Goal: Task Accomplishment & Management: Use online tool/utility

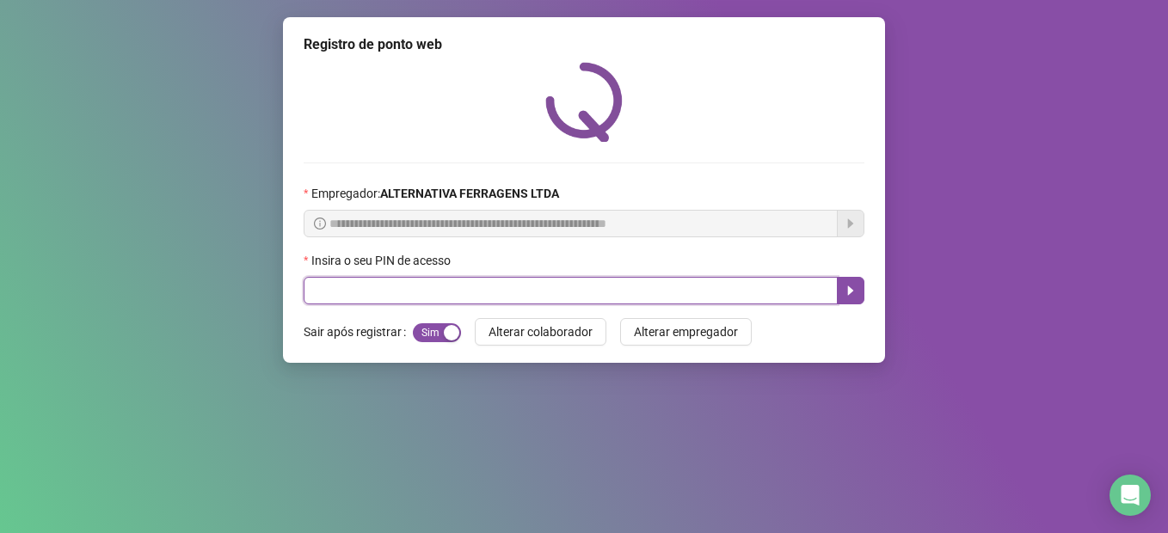
click at [386, 291] on input "text" at bounding box center [571, 291] width 534 height 28
type input "****"
click at [860, 296] on button "button" at bounding box center [851, 291] width 28 height 28
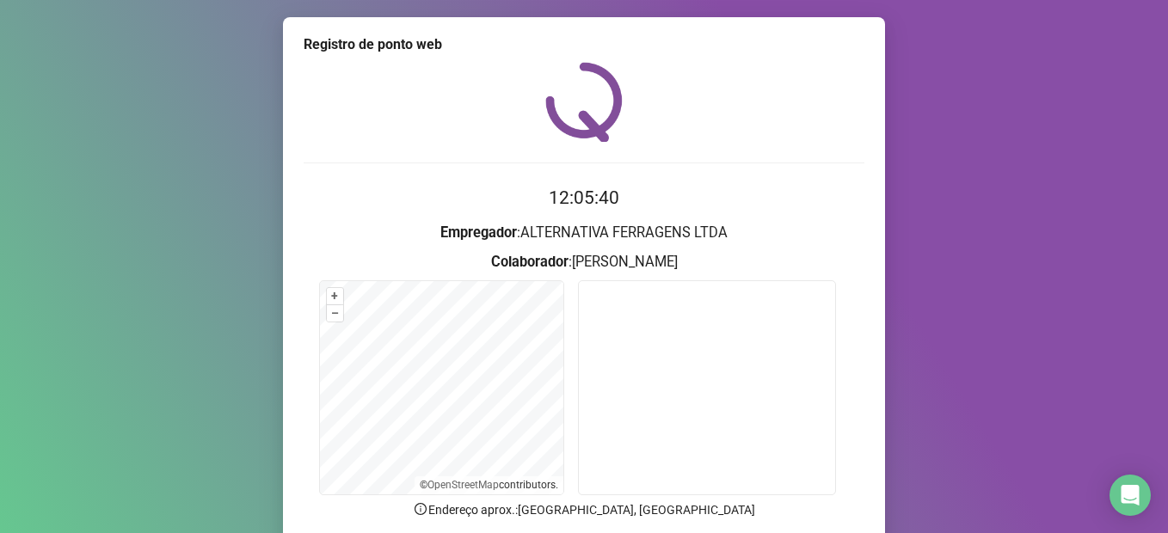
scroll to position [138, 0]
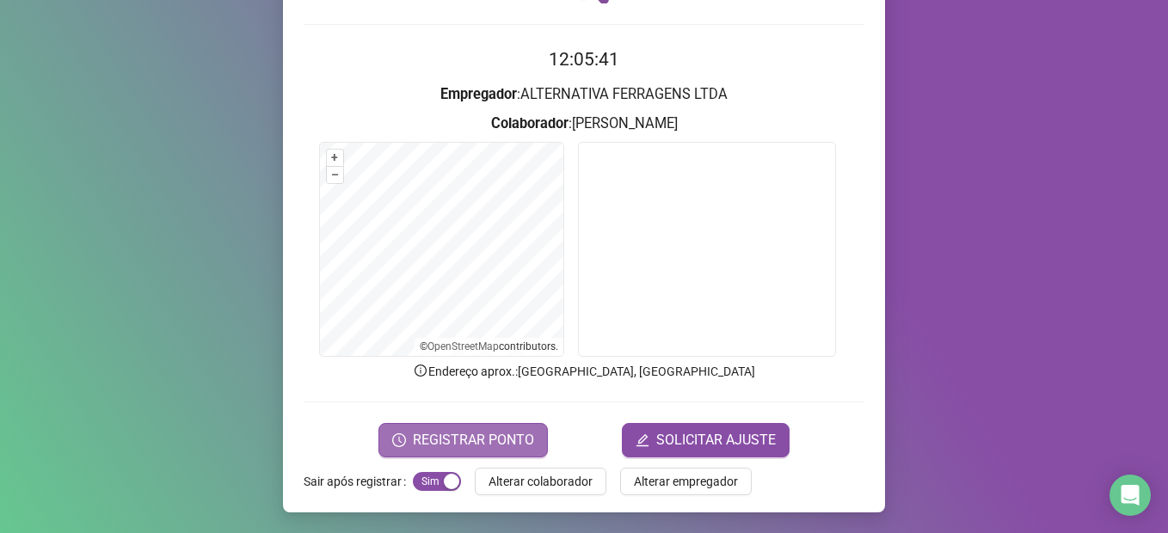
click at [506, 439] on span "REGISTRAR PONTO" at bounding box center [473, 440] width 121 height 21
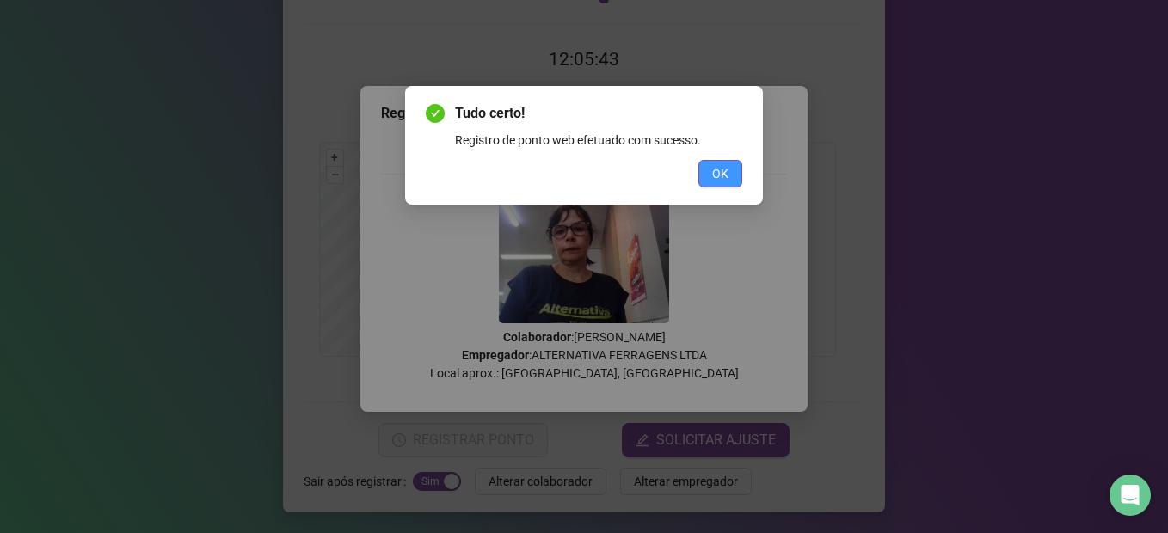
click at [705, 178] on button "OK" at bounding box center [720, 174] width 44 height 28
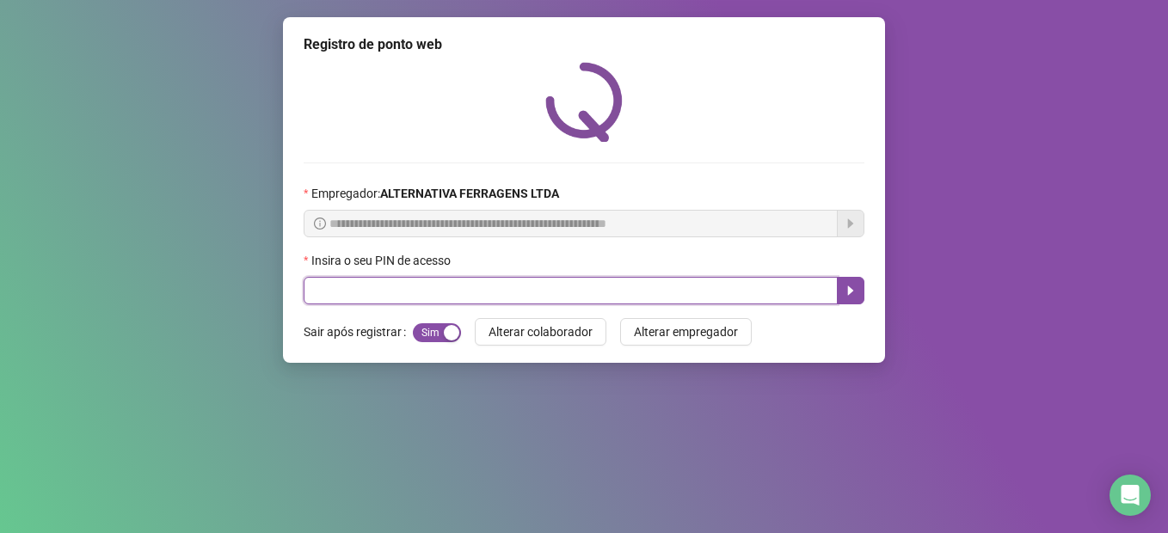
click at [476, 296] on input "text" at bounding box center [571, 291] width 534 height 28
type input "****"
click at [846, 294] on icon "caret-right" at bounding box center [851, 291] width 14 height 14
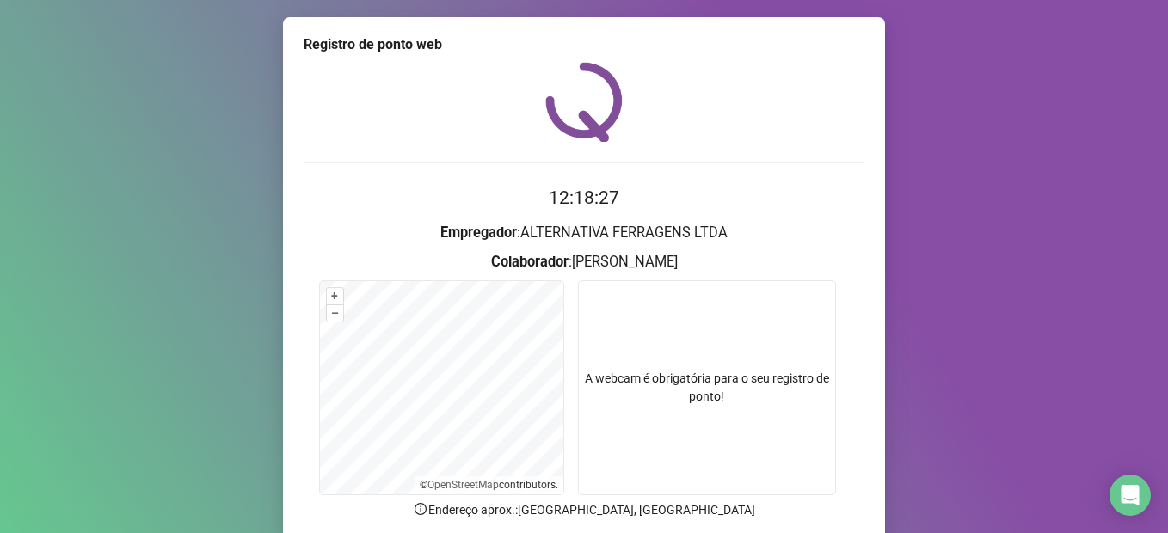
scroll to position [138, 0]
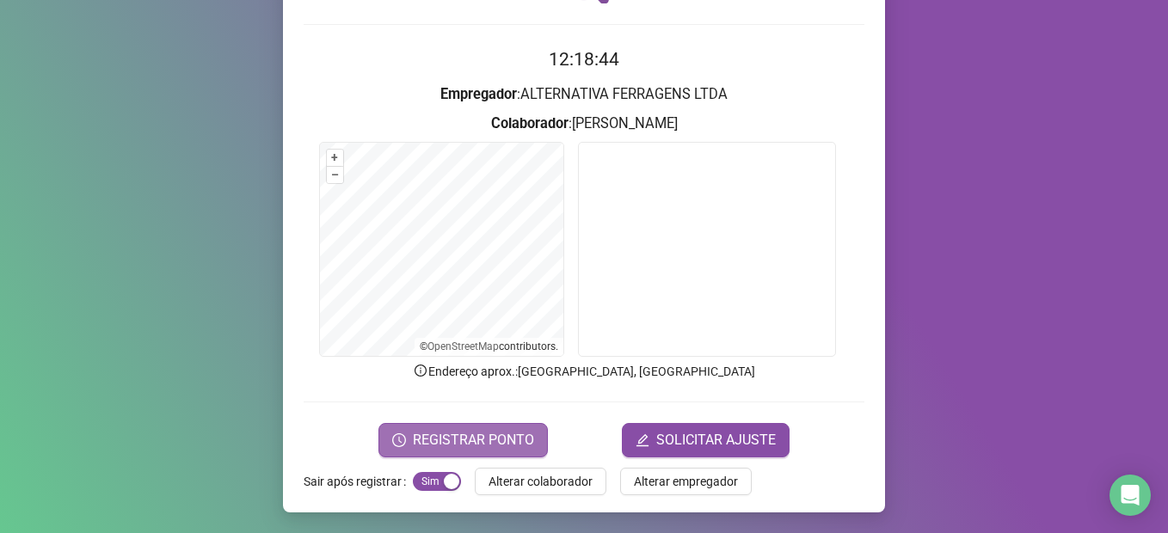
click at [495, 433] on span "REGISTRAR PONTO" at bounding box center [473, 440] width 121 height 21
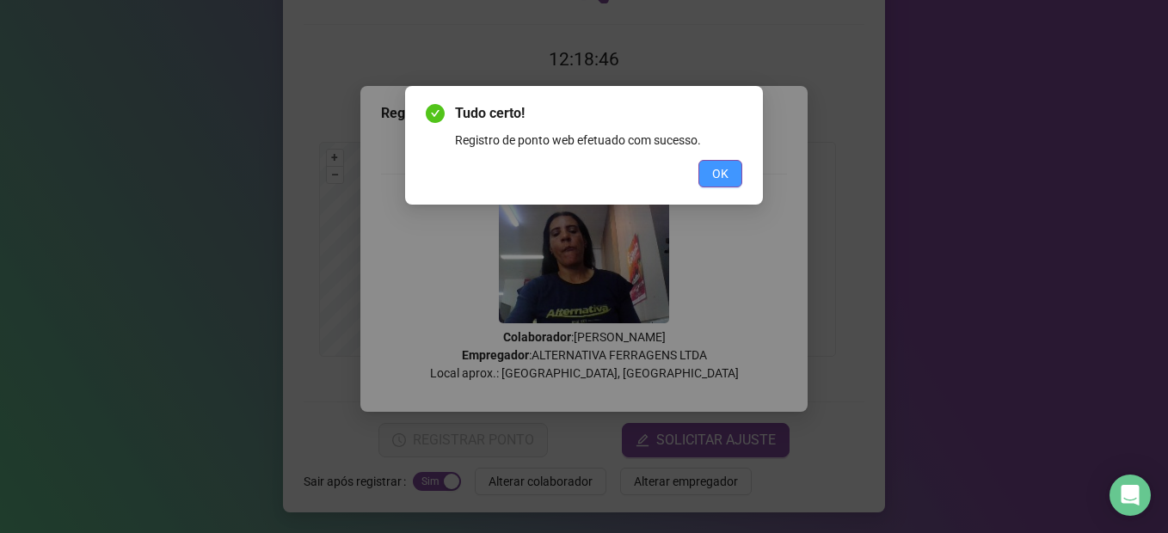
click at [734, 168] on button "OK" at bounding box center [720, 174] width 44 height 28
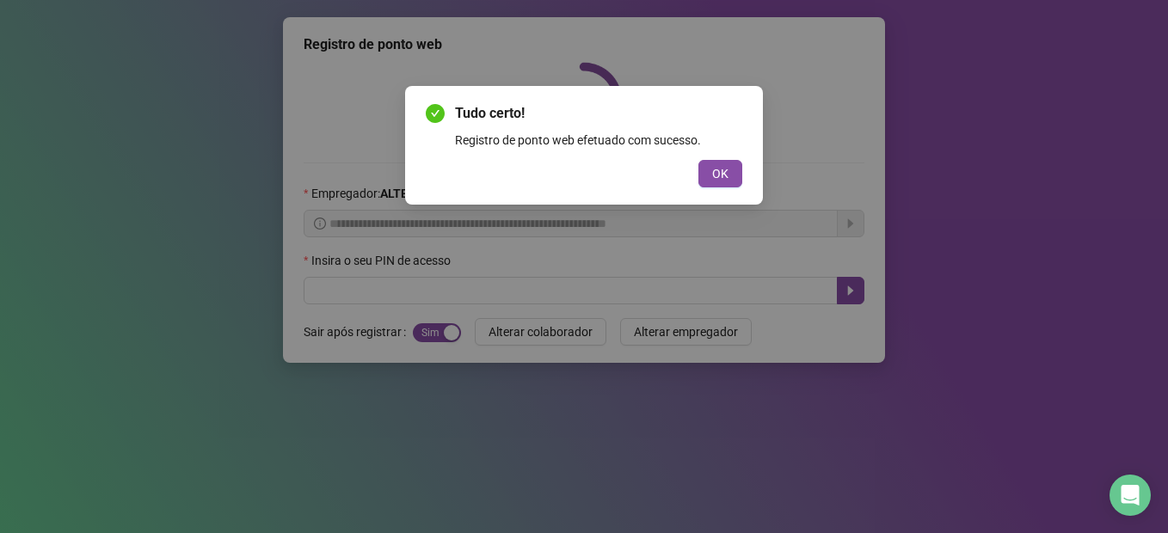
scroll to position [0, 0]
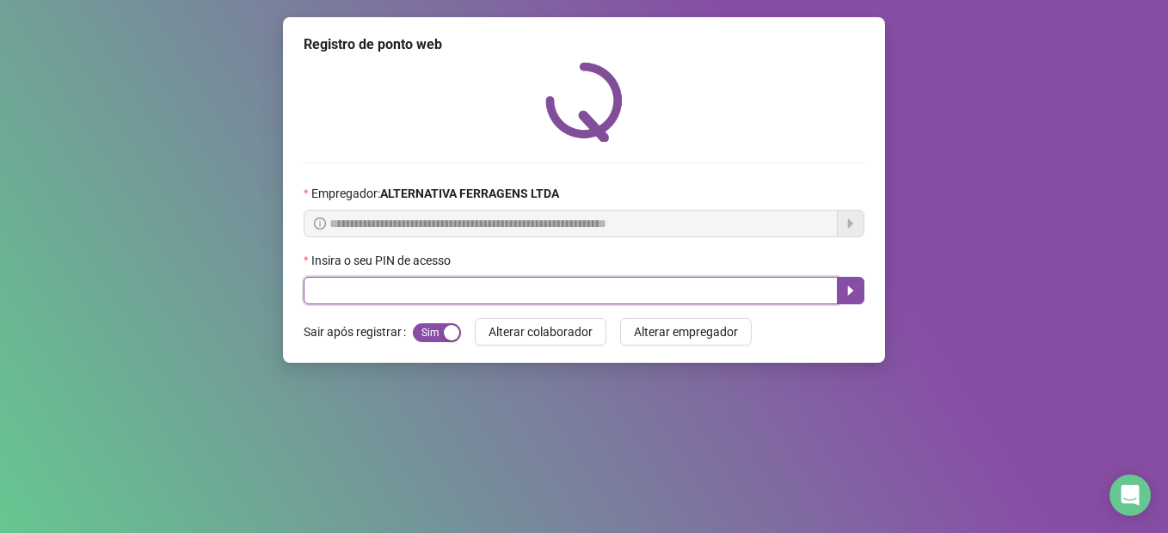
click at [591, 289] on input "text" at bounding box center [571, 291] width 534 height 28
type input "*****"
click at [847, 287] on icon "caret-right" at bounding box center [851, 291] width 14 height 14
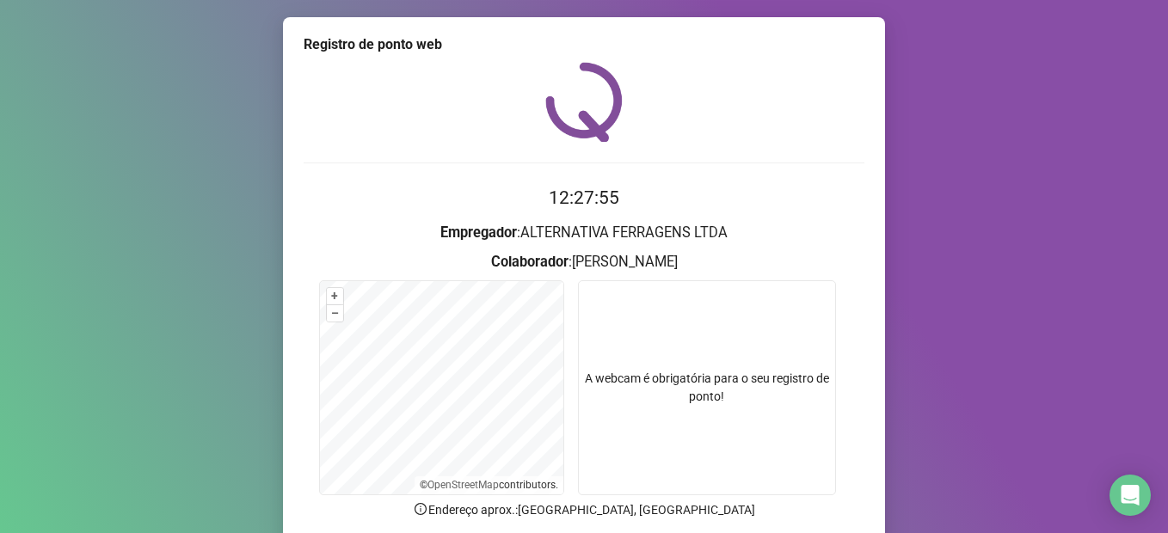
scroll to position [138, 0]
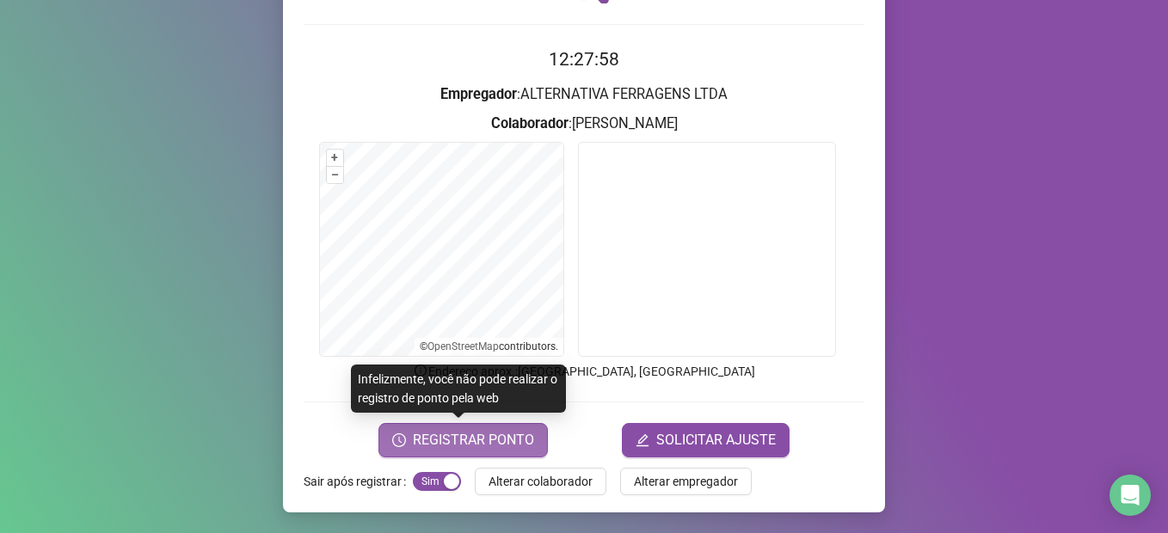
click at [476, 441] on span "REGISTRAR PONTO" at bounding box center [473, 440] width 121 height 21
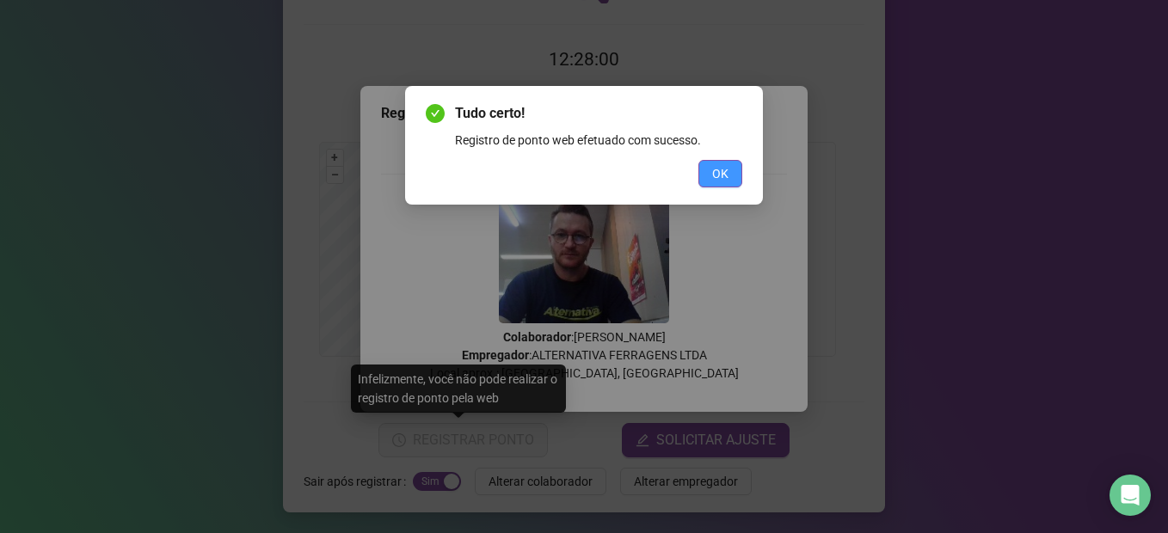
click at [703, 187] on div "Tudo certo! Registro de ponto web efetuado com sucesso. OK" at bounding box center [584, 145] width 358 height 119
click at [706, 181] on button "OK" at bounding box center [720, 174] width 44 height 28
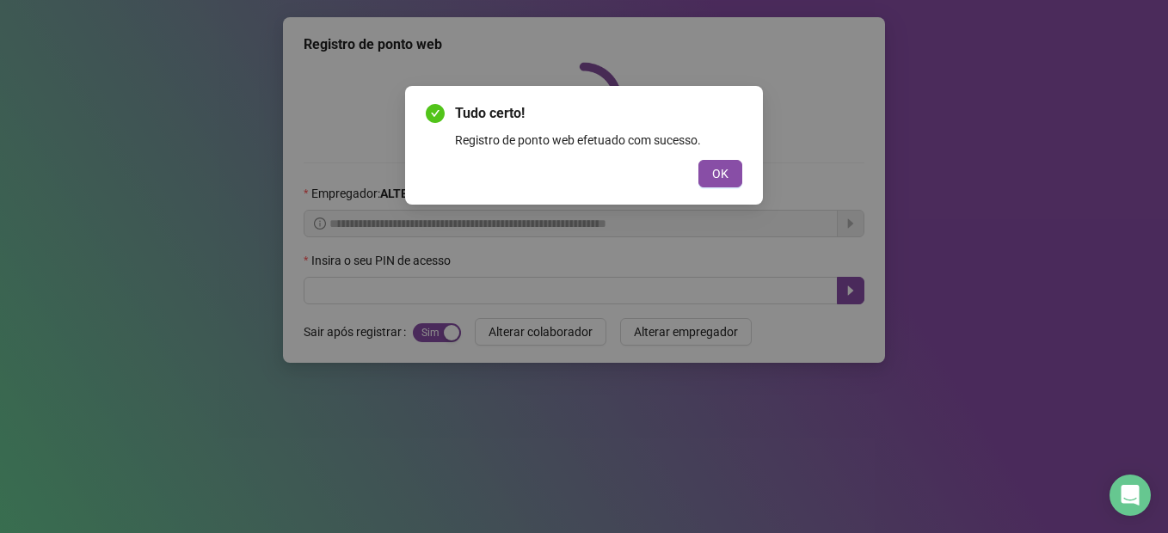
scroll to position [0, 0]
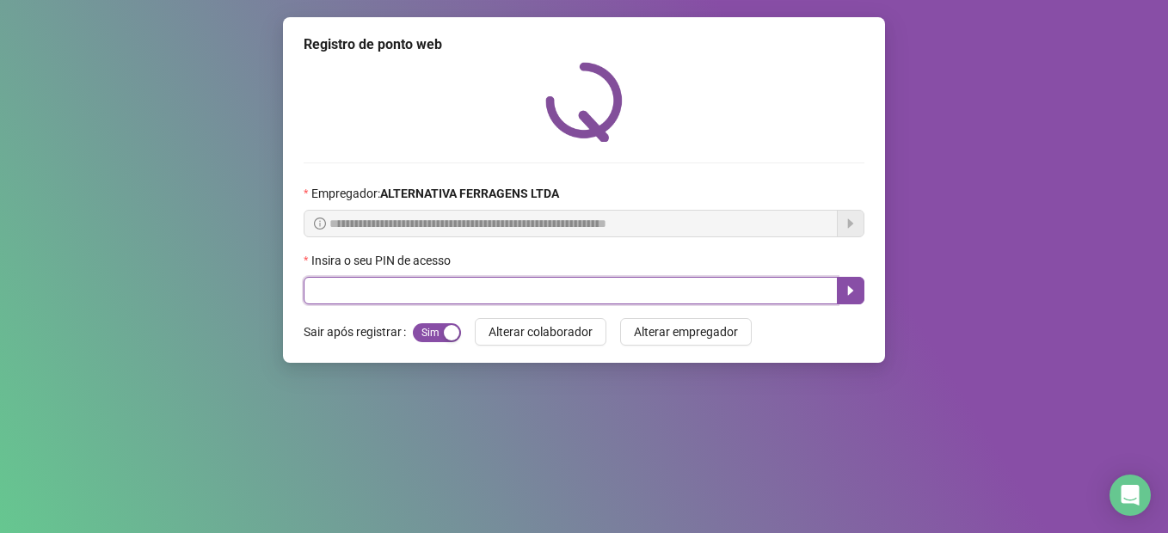
click at [347, 278] on input "text" at bounding box center [571, 291] width 534 height 28
type input "*****"
click at [851, 285] on icon "caret-right" at bounding box center [851, 291] width 14 height 14
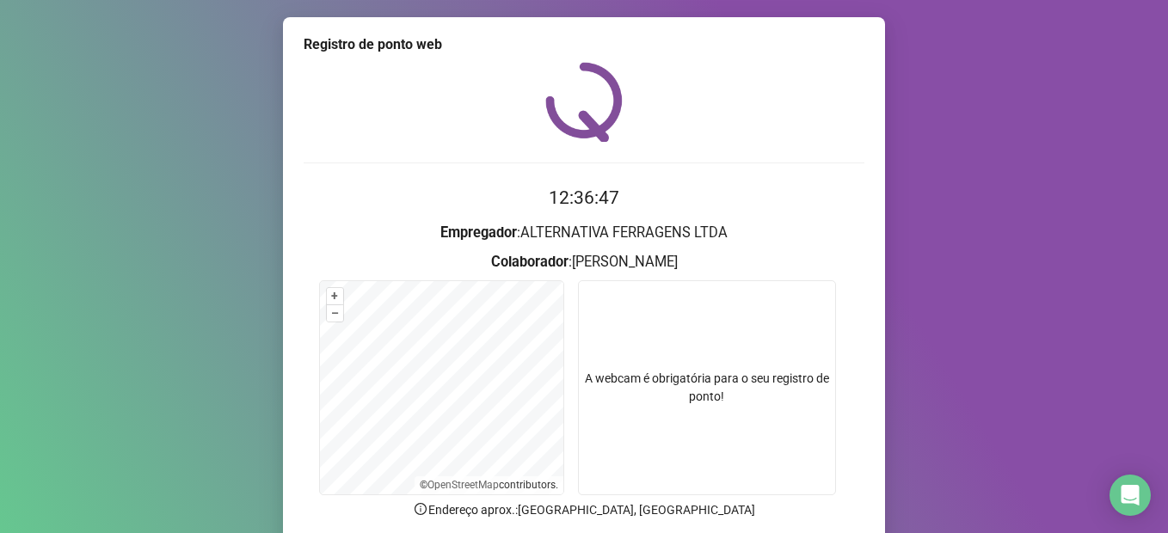
scroll to position [138, 0]
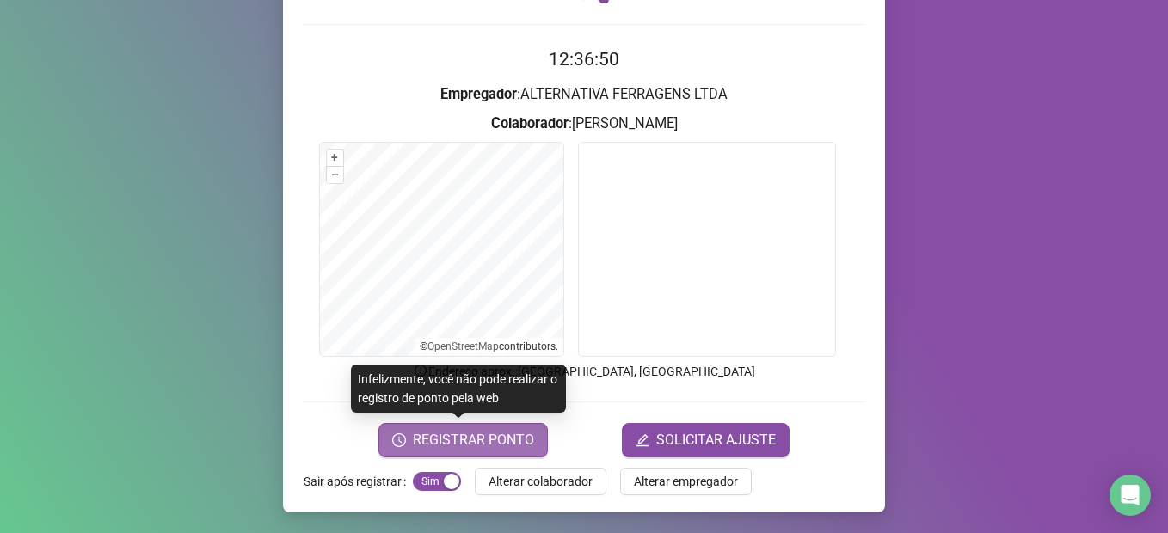
click at [445, 441] on span "REGISTRAR PONTO" at bounding box center [473, 440] width 121 height 21
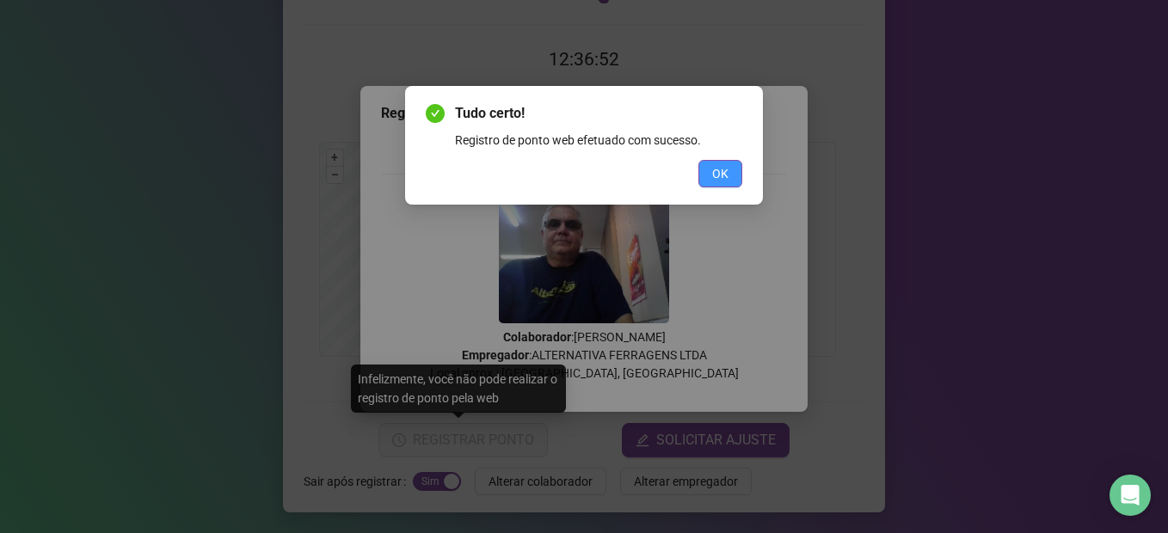
click at [720, 176] on span "OK" at bounding box center [720, 173] width 16 height 19
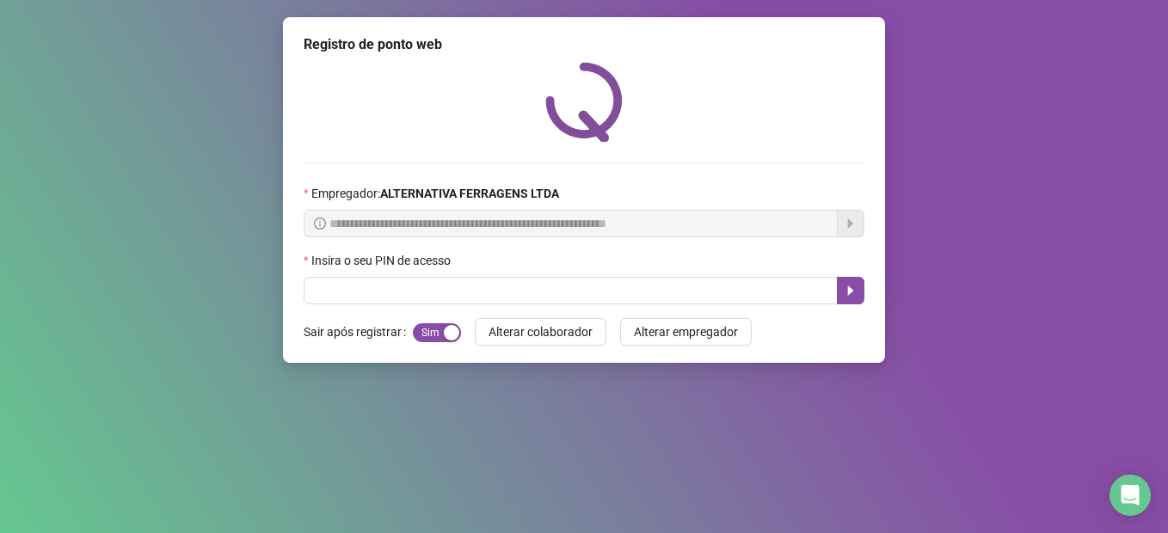
scroll to position [0, 0]
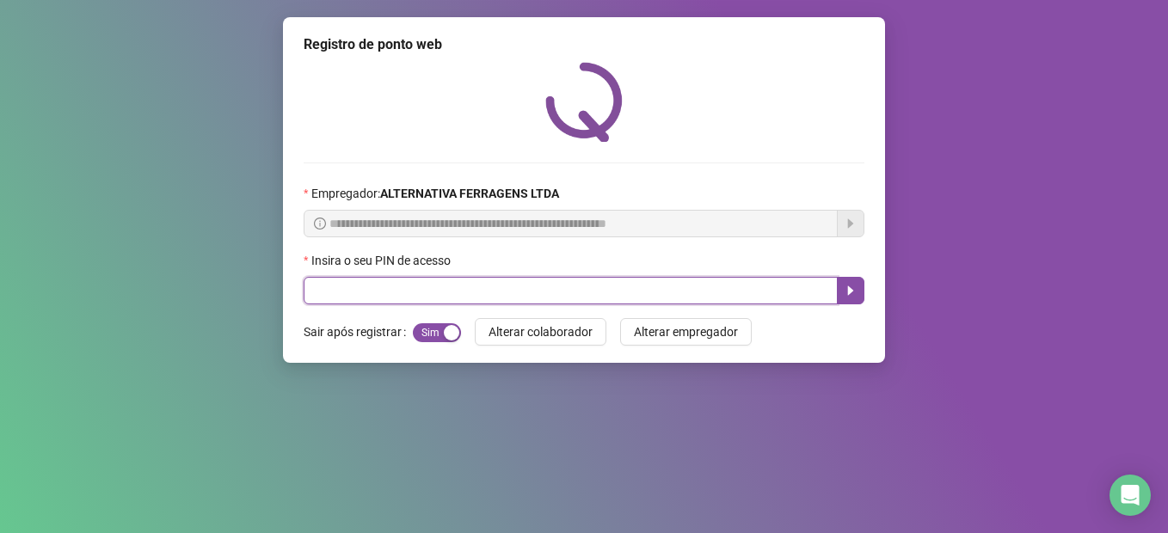
click at [642, 283] on input "text" at bounding box center [571, 291] width 534 height 28
type input "****"
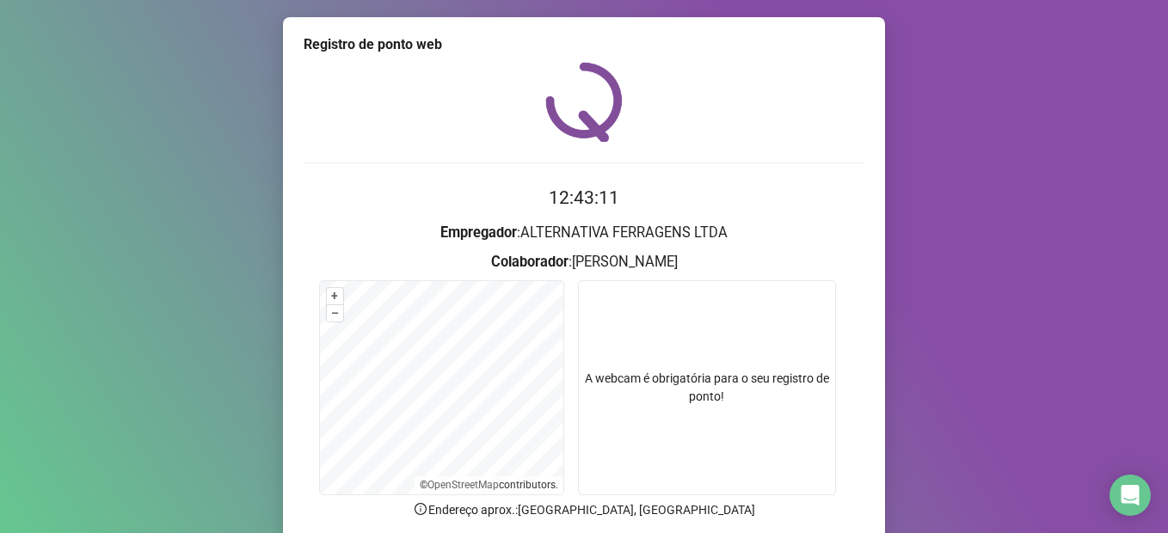
scroll to position [138, 0]
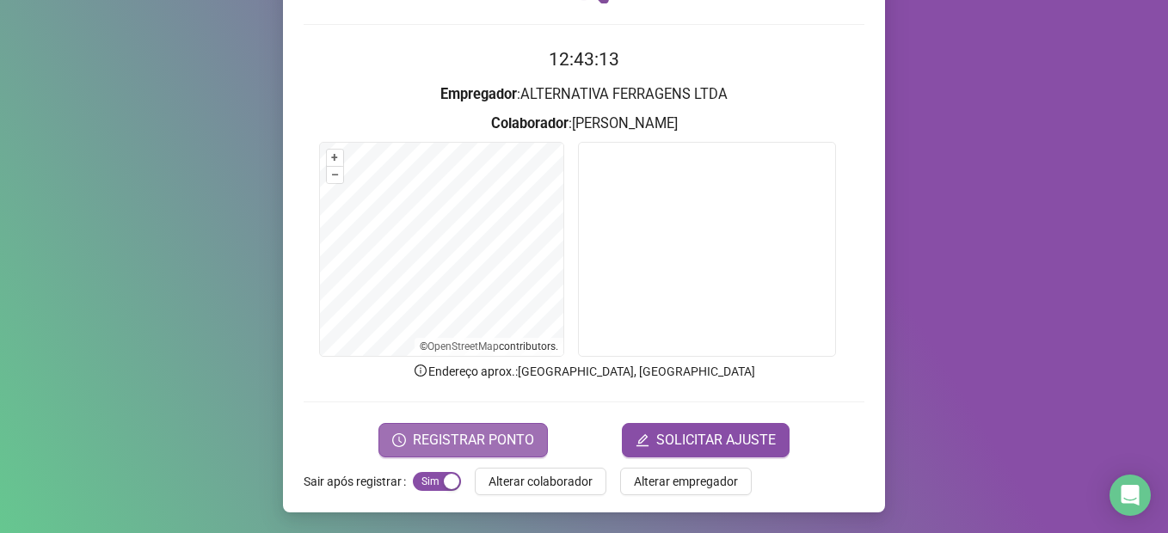
click at [482, 440] on span "REGISTRAR PONTO" at bounding box center [473, 440] width 121 height 21
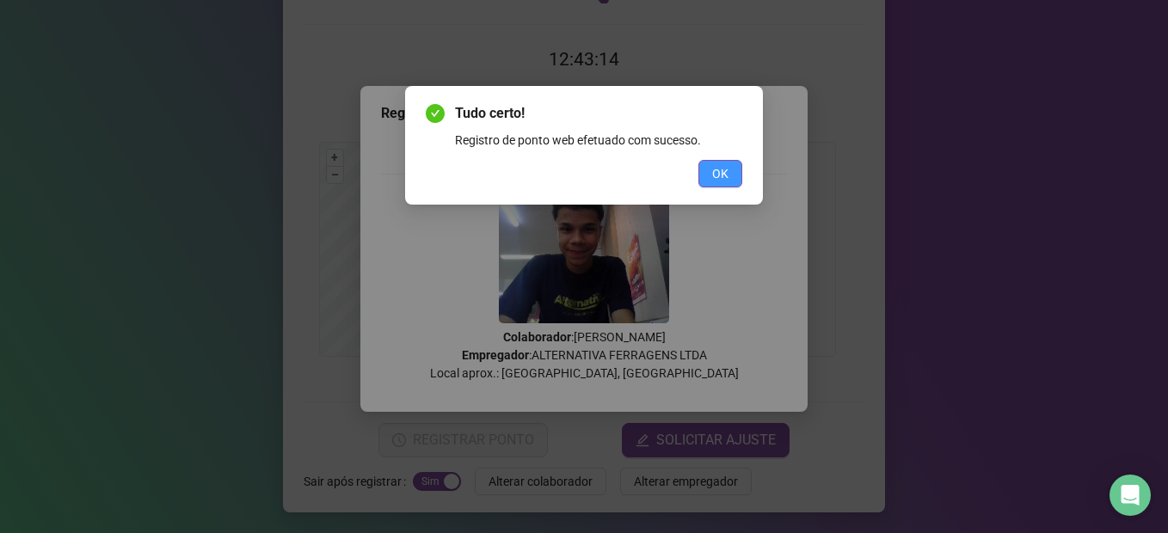
click at [719, 175] on span "OK" at bounding box center [720, 173] width 16 height 19
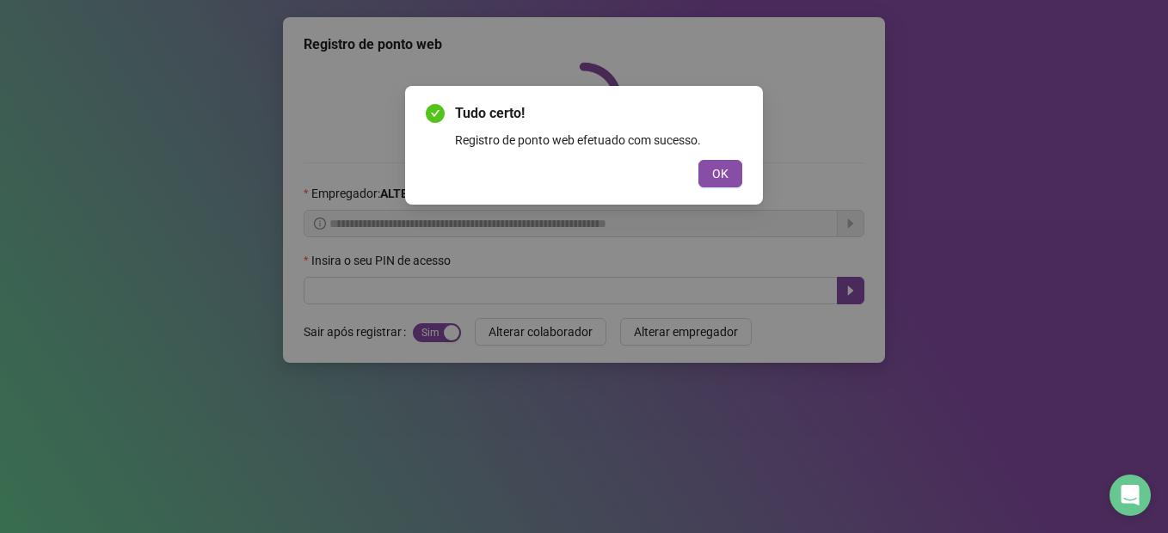
scroll to position [0, 0]
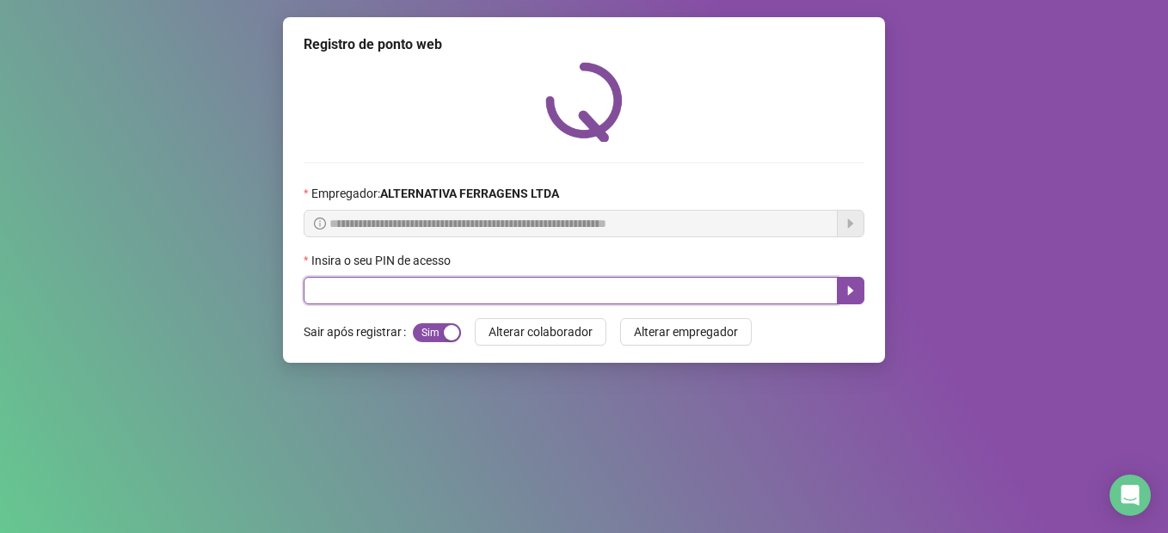
click at [441, 298] on input "text" at bounding box center [571, 291] width 534 height 28
type input "****"
click at [851, 285] on icon "caret-right" at bounding box center [851, 291] width 14 height 14
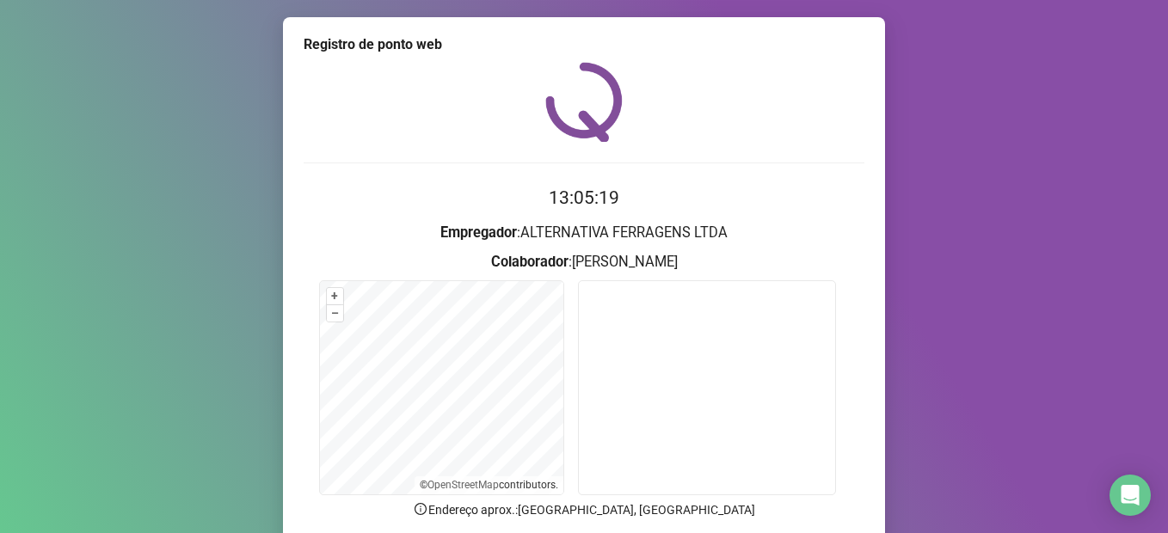
scroll to position [138, 0]
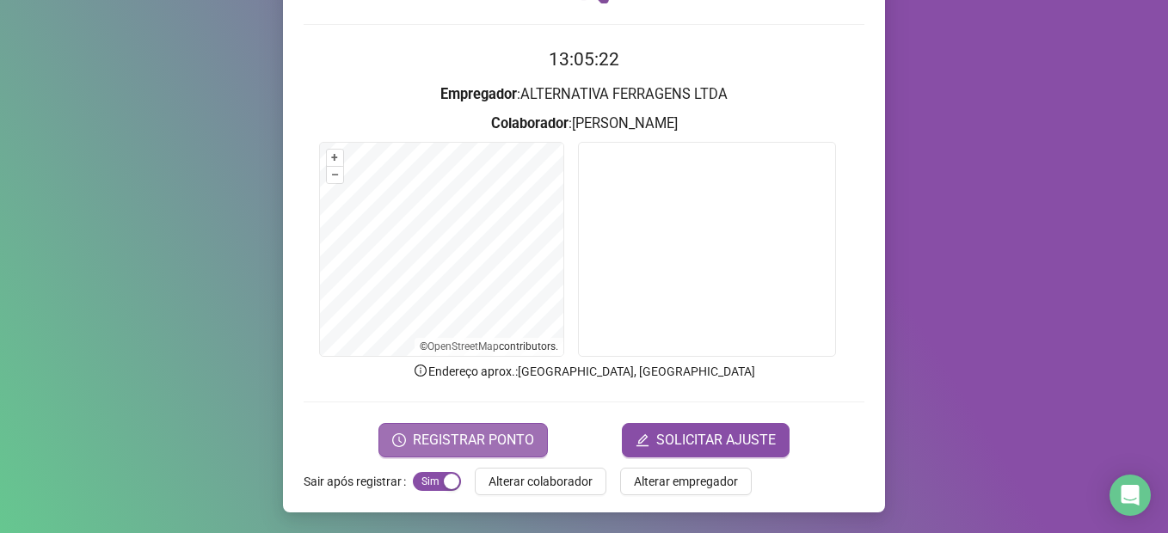
drag, startPoint x: 497, startPoint y: 441, endPoint x: 509, endPoint y: 441, distance: 12.0
click at [498, 441] on span "REGISTRAR PONTO" at bounding box center [473, 440] width 121 height 21
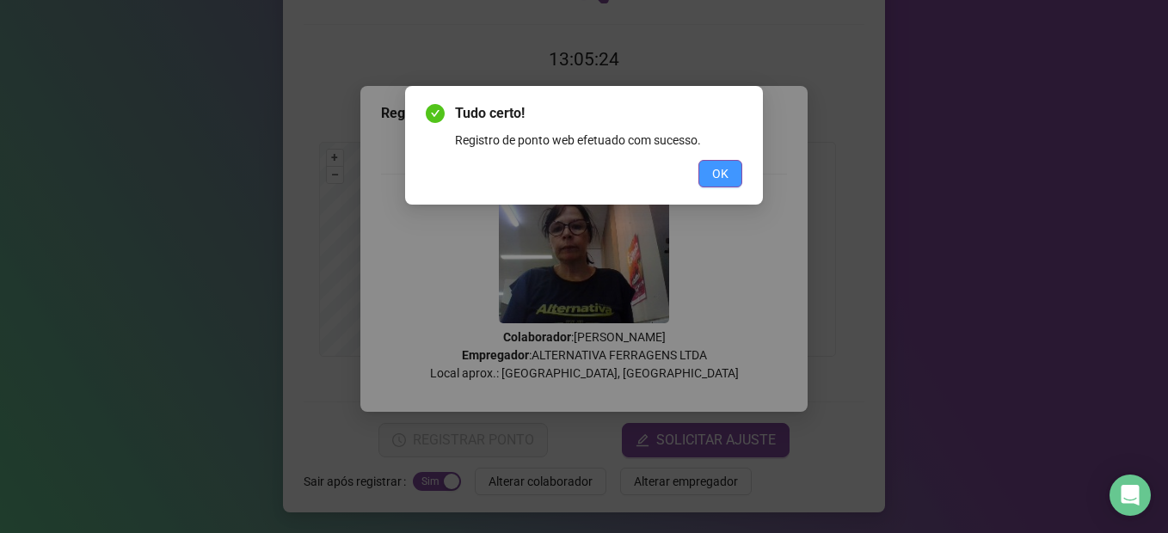
click at [721, 177] on span "OK" at bounding box center [720, 173] width 16 height 19
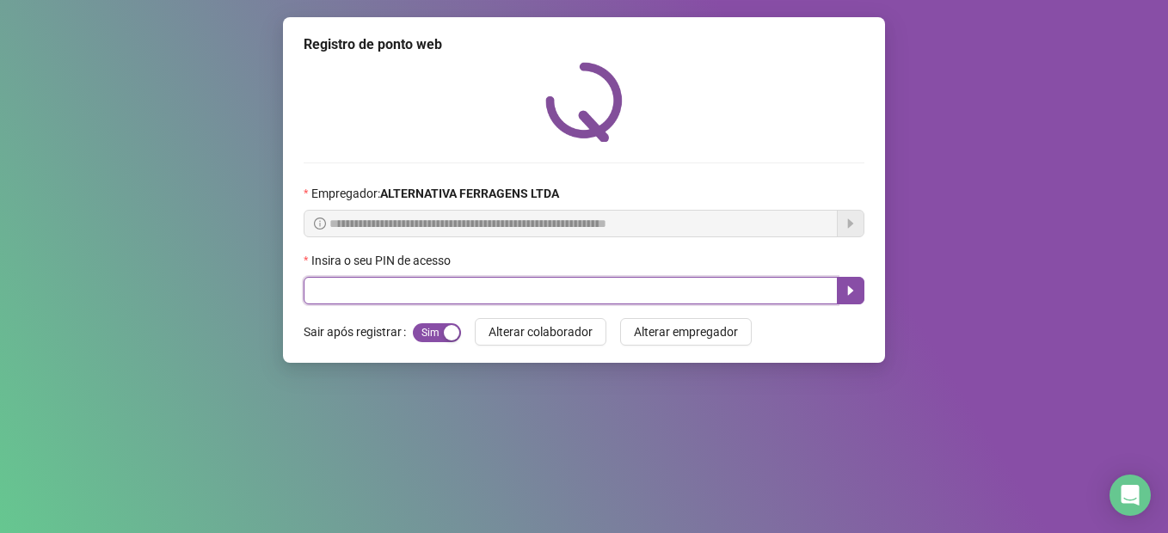
click at [410, 300] on input "text" at bounding box center [571, 291] width 534 height 28
click at [852, 282] on button "button" at bounding box center [851, 291] width 28 height 28
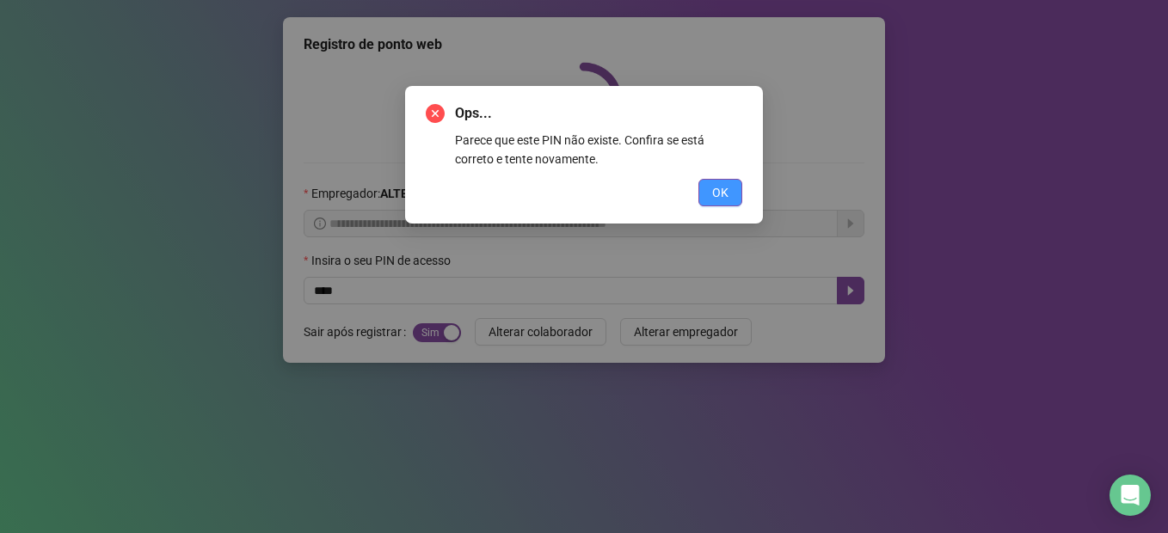
click at [732, 196] on button "OK" at bounding box center [720, 193] width 44 height 28
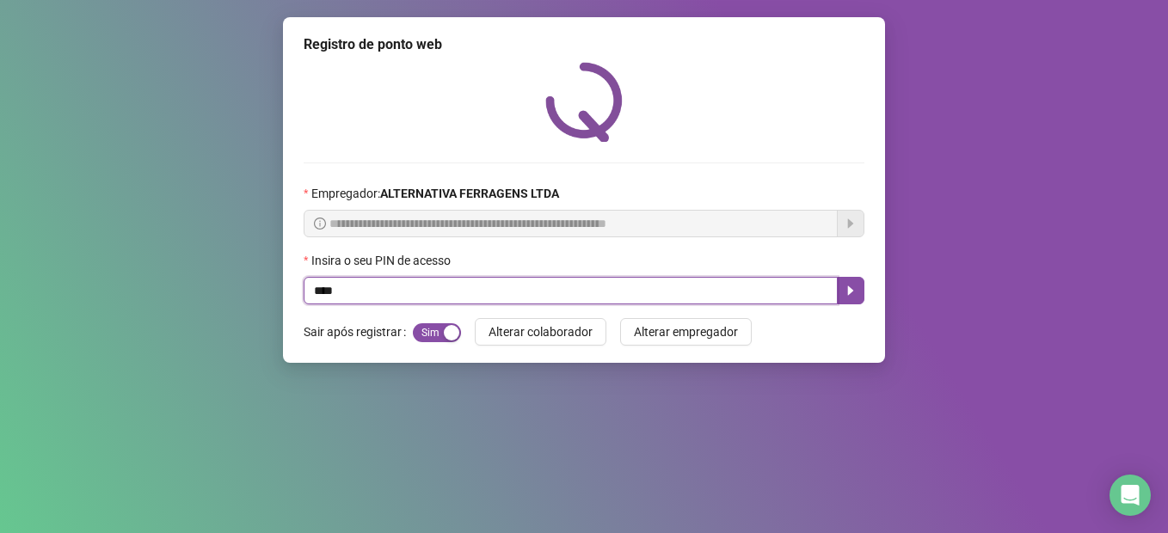
drag, startPoint x: 353, startPoint y: 297, endPoint x: 85, endPoint y: 262, distance: 270.5
click at [88, 262] on div "**********" at bounding box center [584, 266] width 1168 height 533
type input "****"
click at [857, 291] on button "button" at bounding box center [851, 291] width 28 height 28
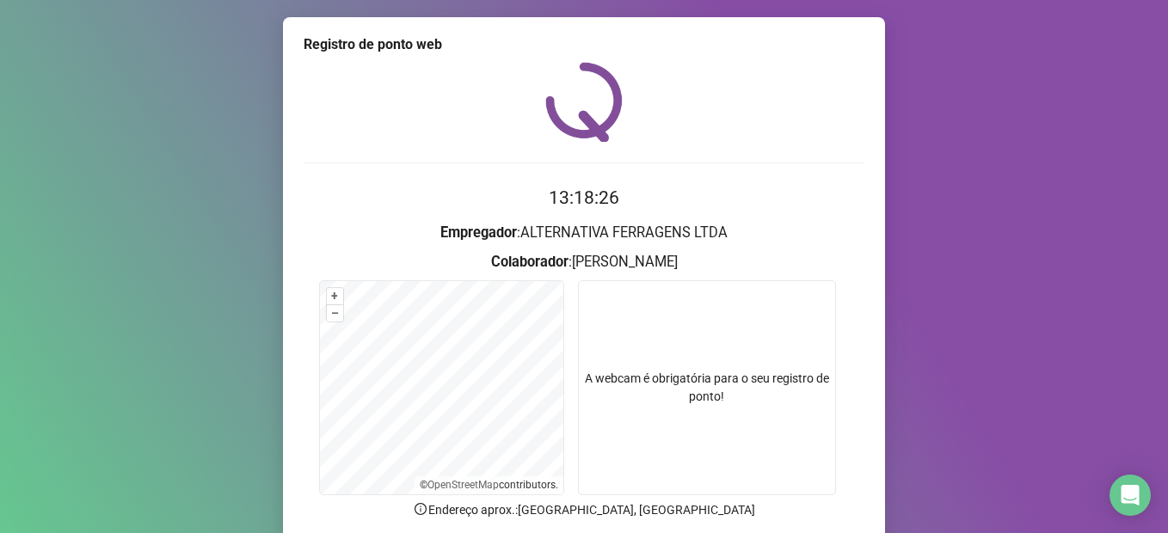
scroll to position [138, 0]
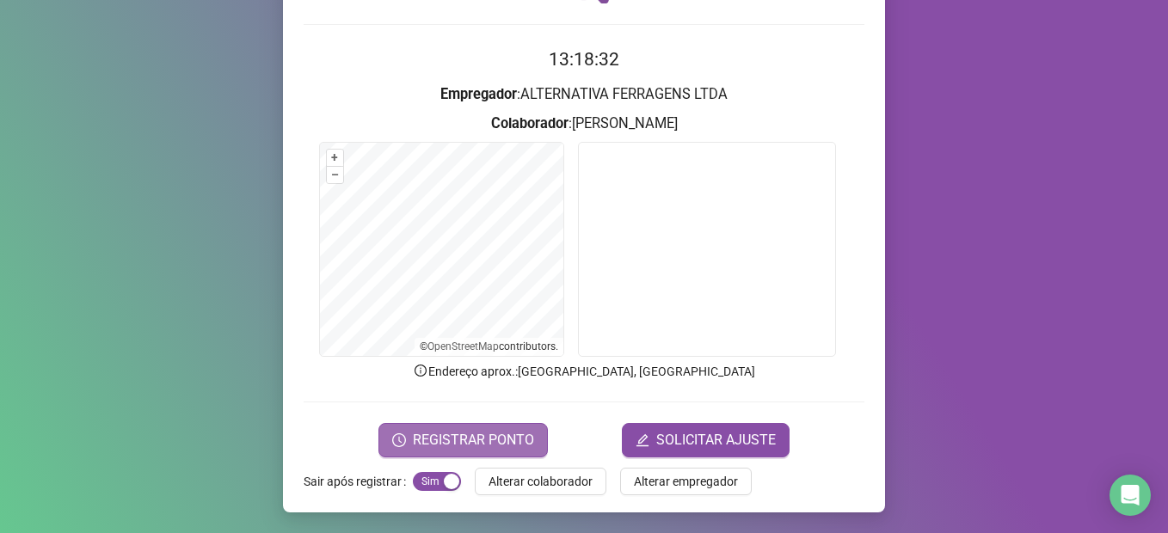
click at [495, 433] on span "REGISTRAR PONTO" at bounding box center [473, 440] width 121 height 21
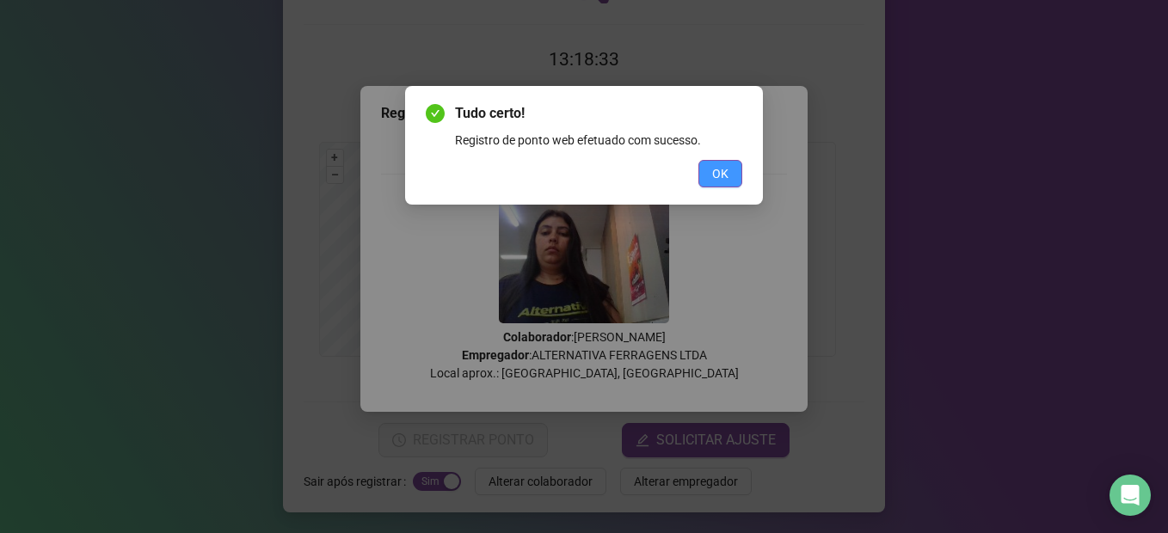
click at [707, 168] on button "OK" at bounding box center [720, 174] width 44 height 28
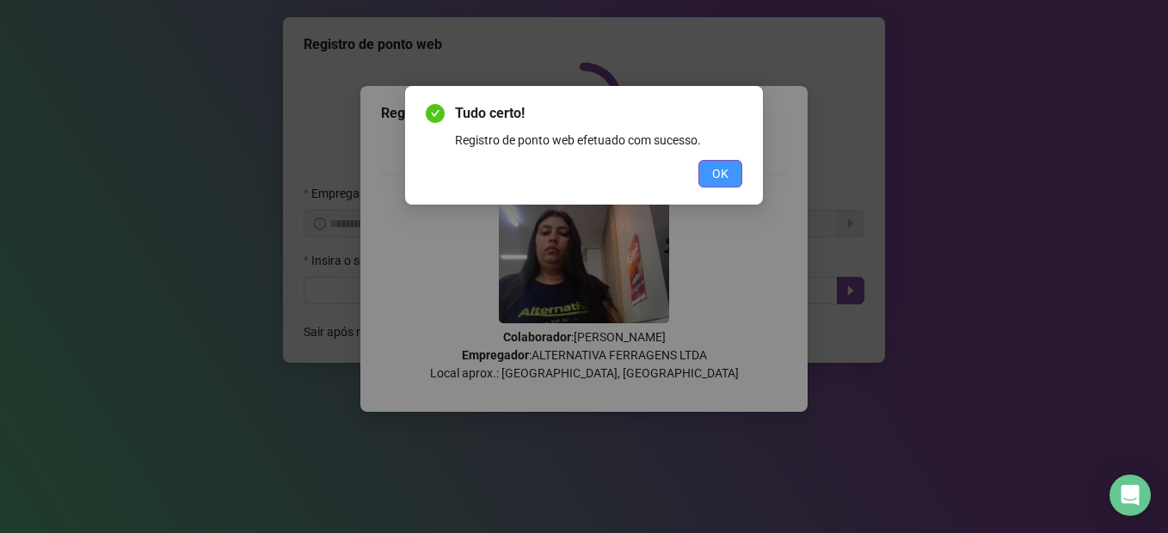
scroll to position [0, 0]
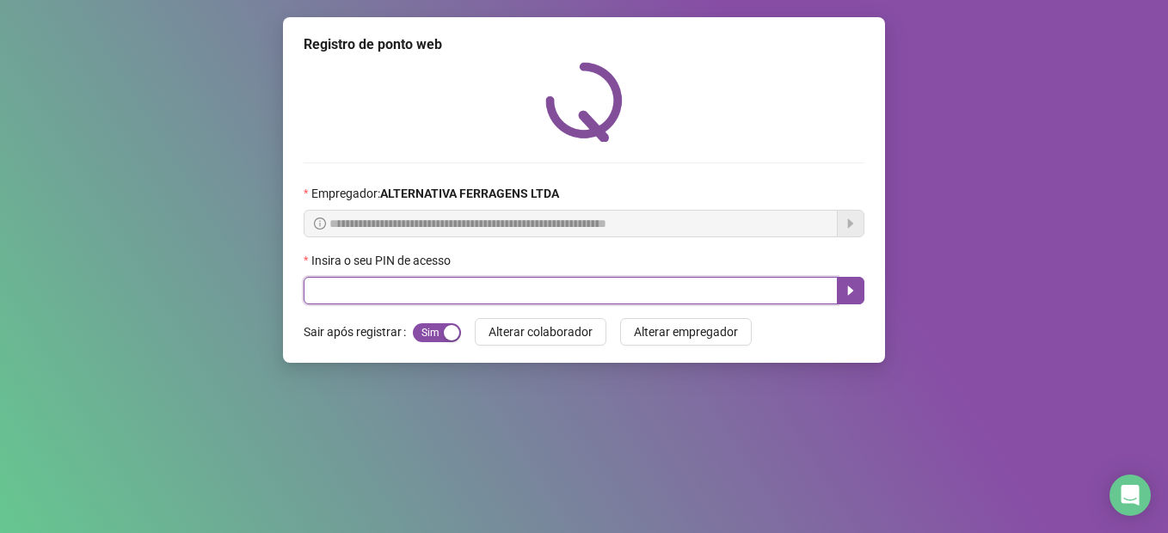
click at [475, 291] on input "text" at bounding box center [571, 291] width 534 height 28
type input "*****"
click at [852, 299] on button "button" at bounding box center [851, 291] width 28 height 28
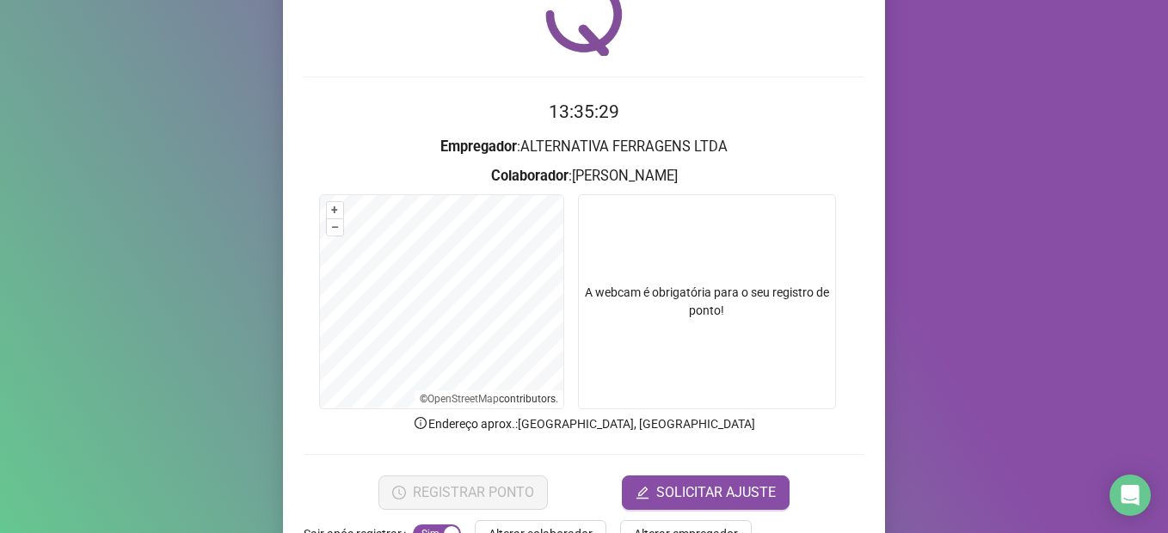
scroll to position [138, 0]
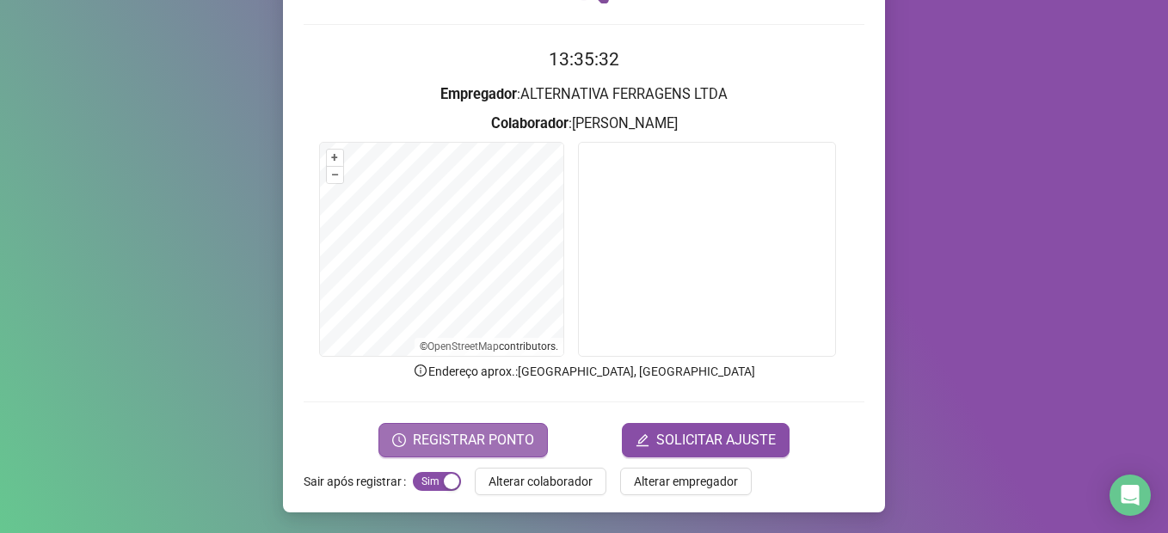
click at [494, 433] on span "REGISTRAR PONTO" at bounding box center [473, 440] width 121 height 21
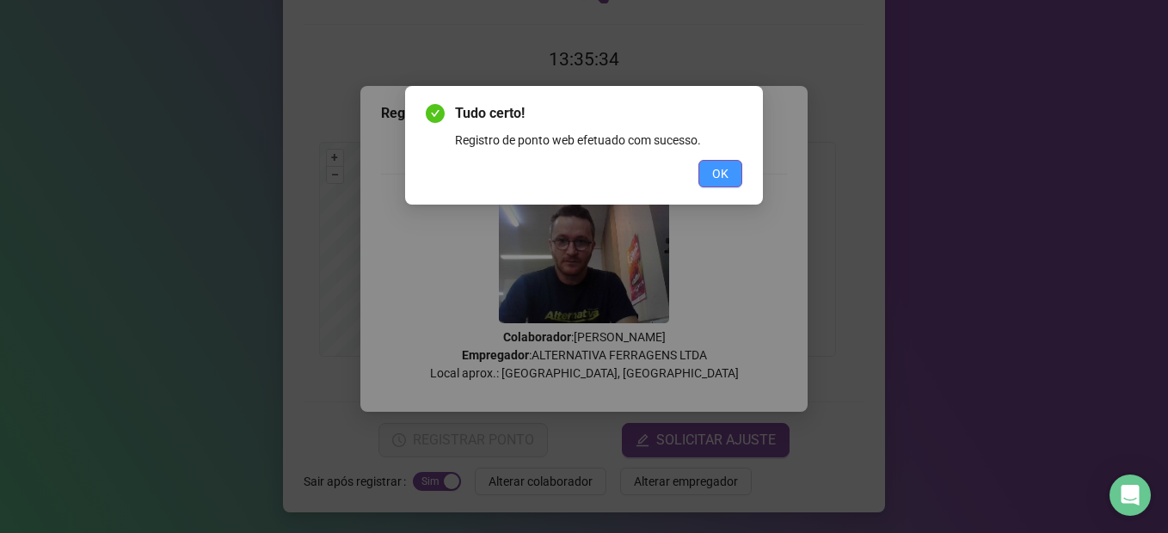
click at [740, 172] on button "OK" at bounding box center [720, 174] width 44 height 28
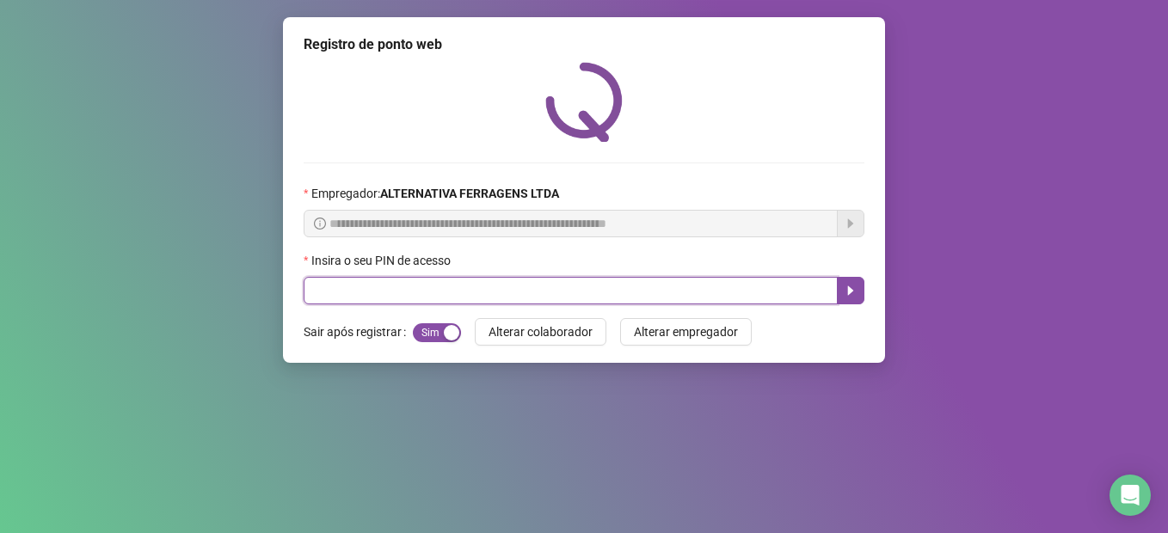
click at [677, 295] on input "text" at bounding box center [571, 291] width 534 height 28
type input "****"
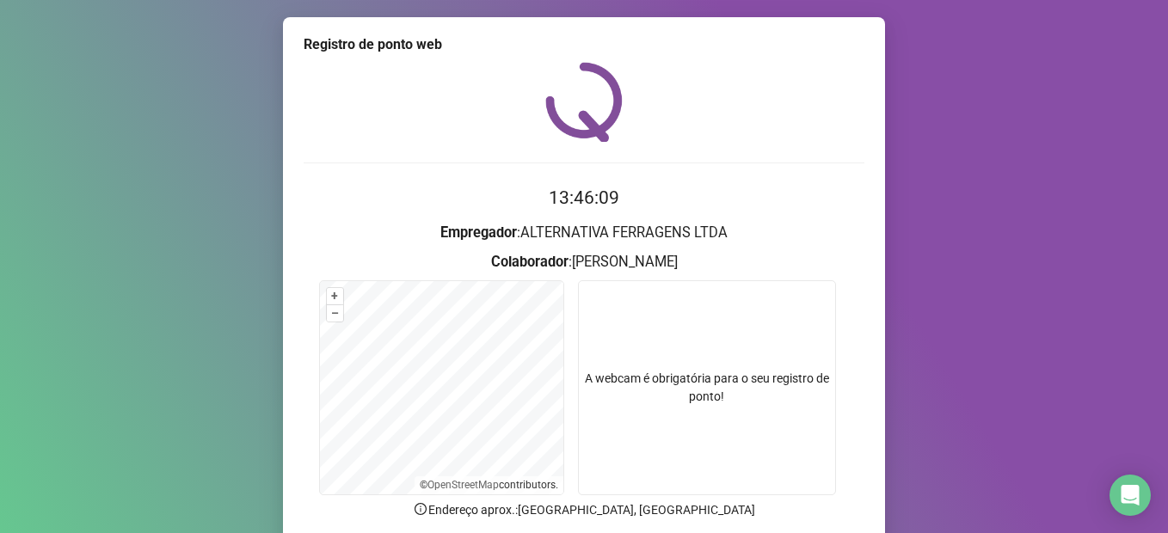
scroll to position [86, 0]
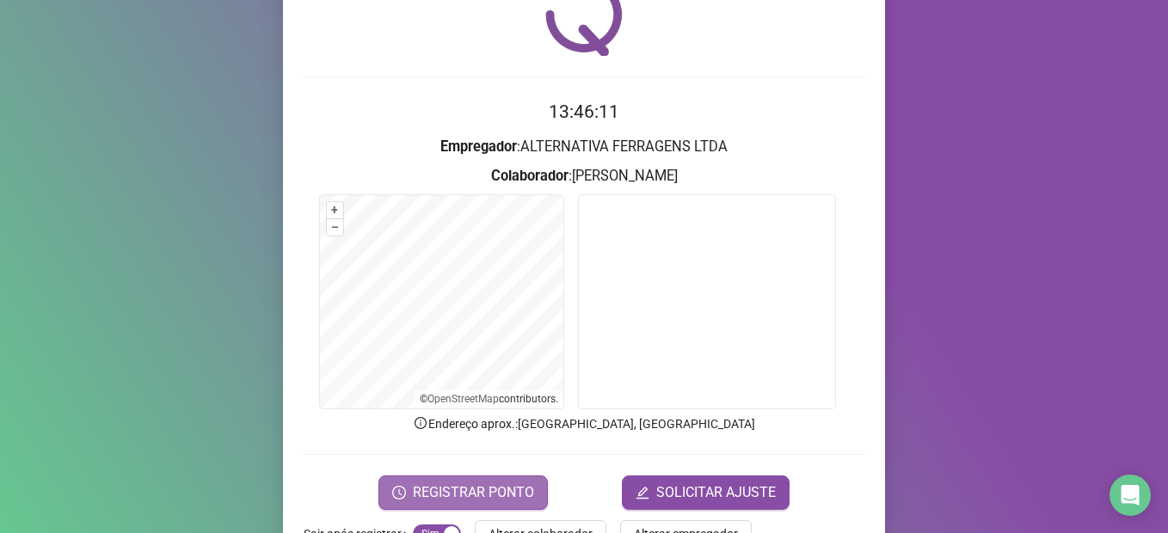
click at [490, 500] on span "REGISTRAR PONTO" at bounding box center [473, 492] width 121 height 21
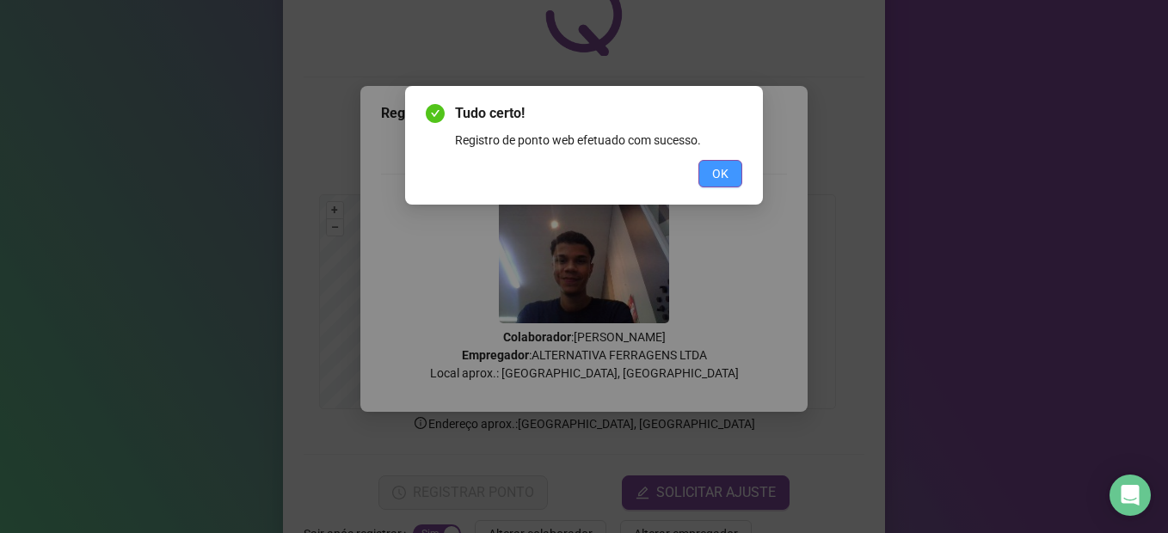
click at [707, 164] on button "OK" at bounding box center [720, 174] width 44 height 28
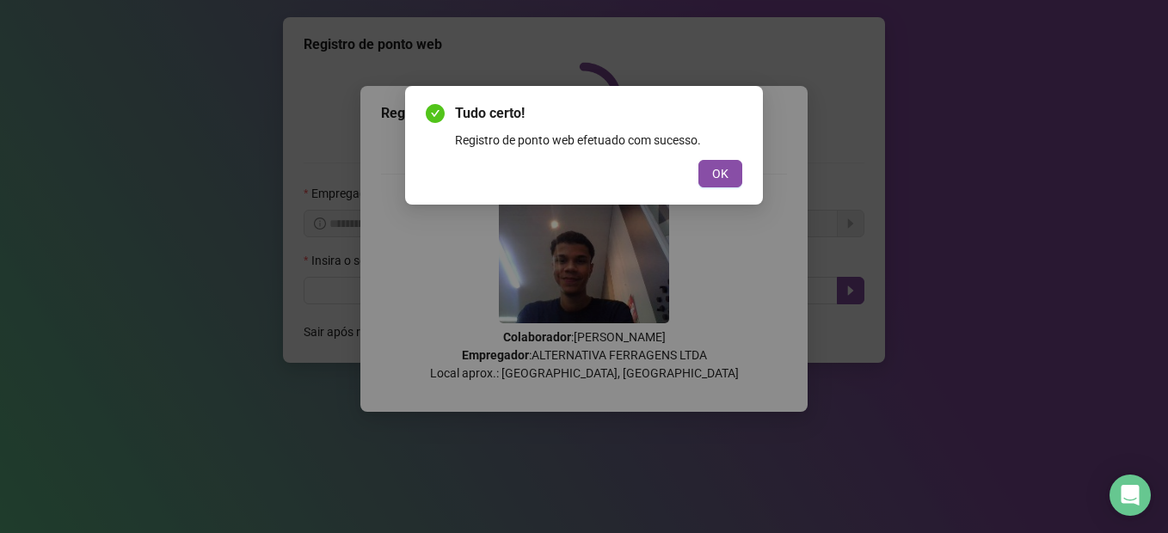
scroll to position [0, 0]
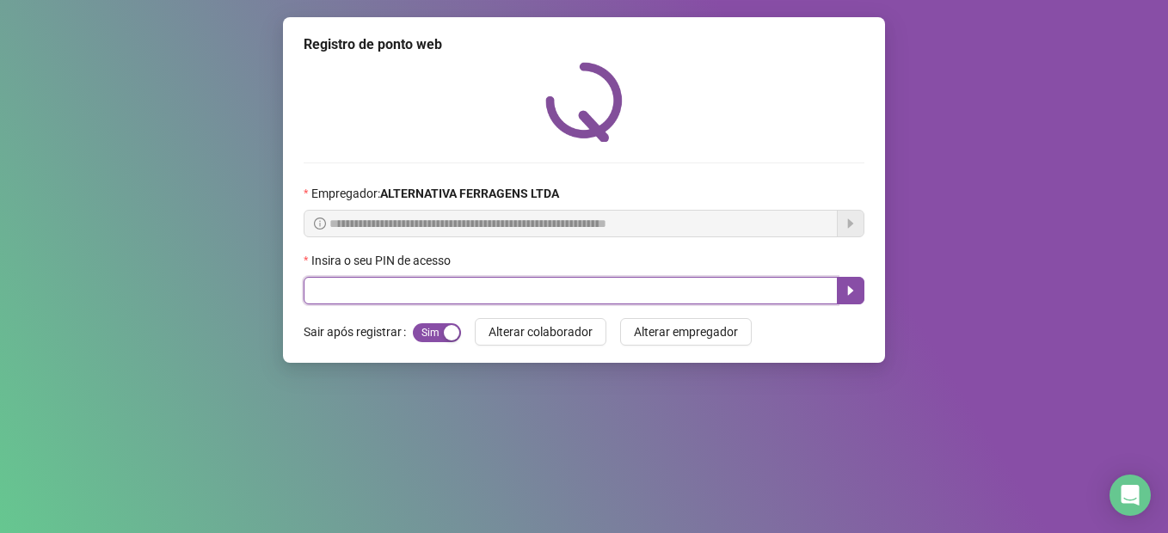
click at [402, 284] on input "text" at bounding box center [571, 291] width 534 height 28
type input "****"
click at [846, 298] on icon "caret-right" at bounding box center [851, 291] width 14 height 14
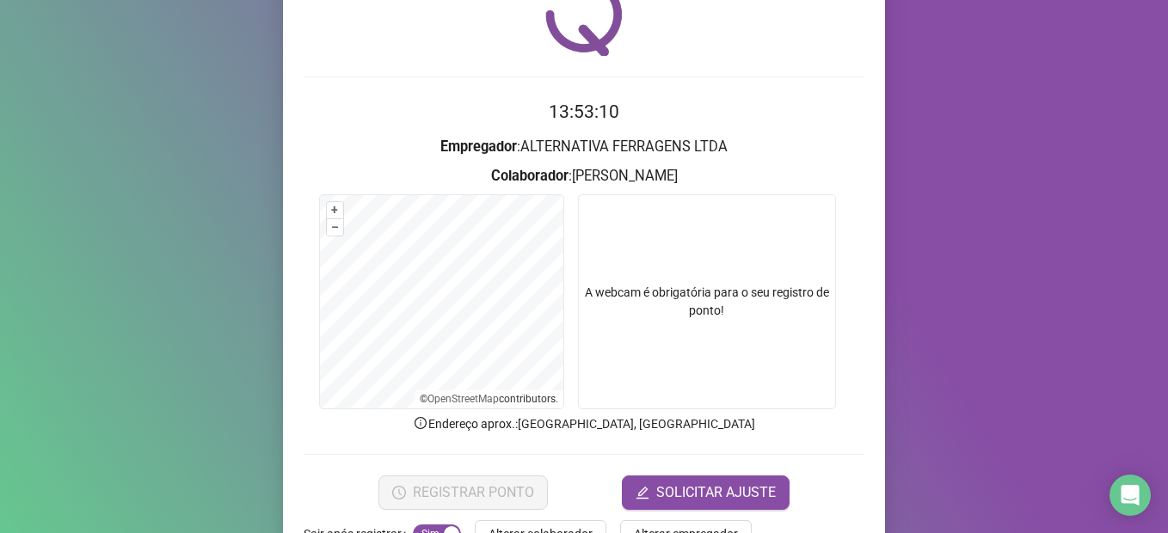
scroll to position [138, 0]
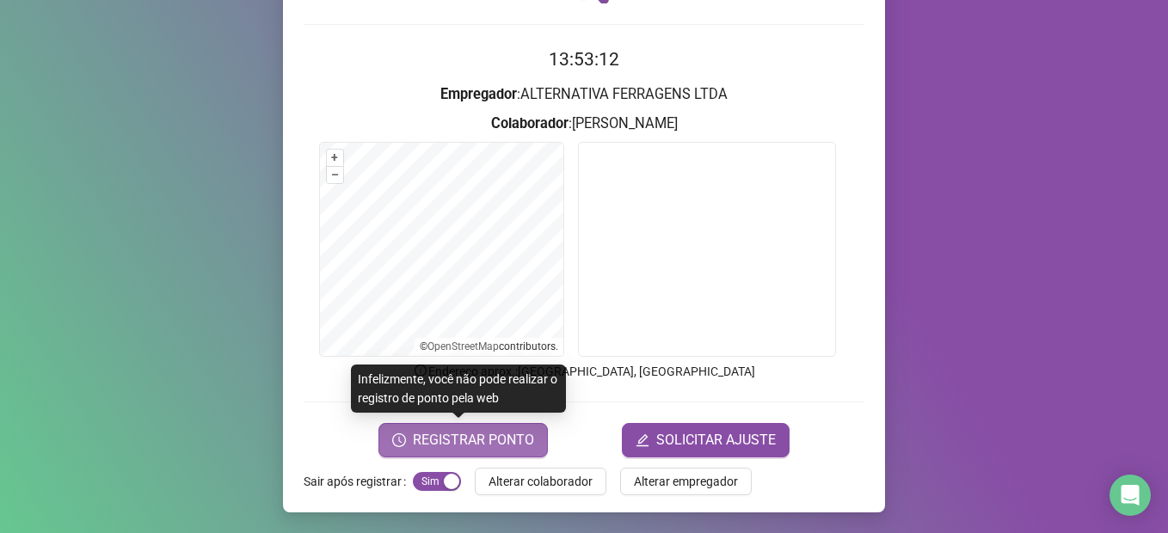
click at [505, 441] on span "REGISTRAR PONTO" at bounding box center [473, 440] width 121 height 21
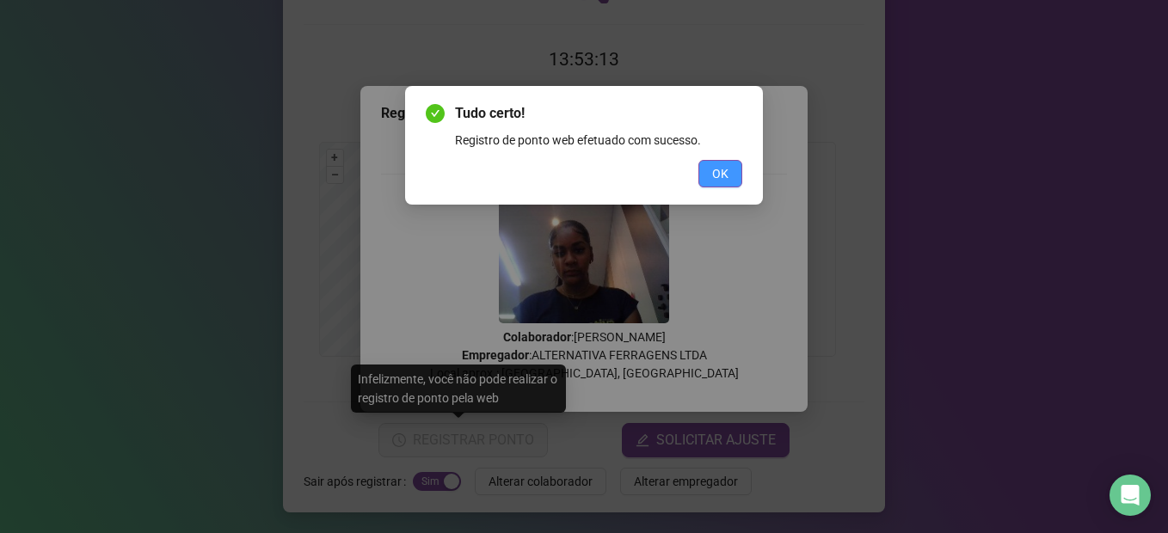
click at [727, 181] on span "OK" at bounding box center [720, 173] width 16 height 19
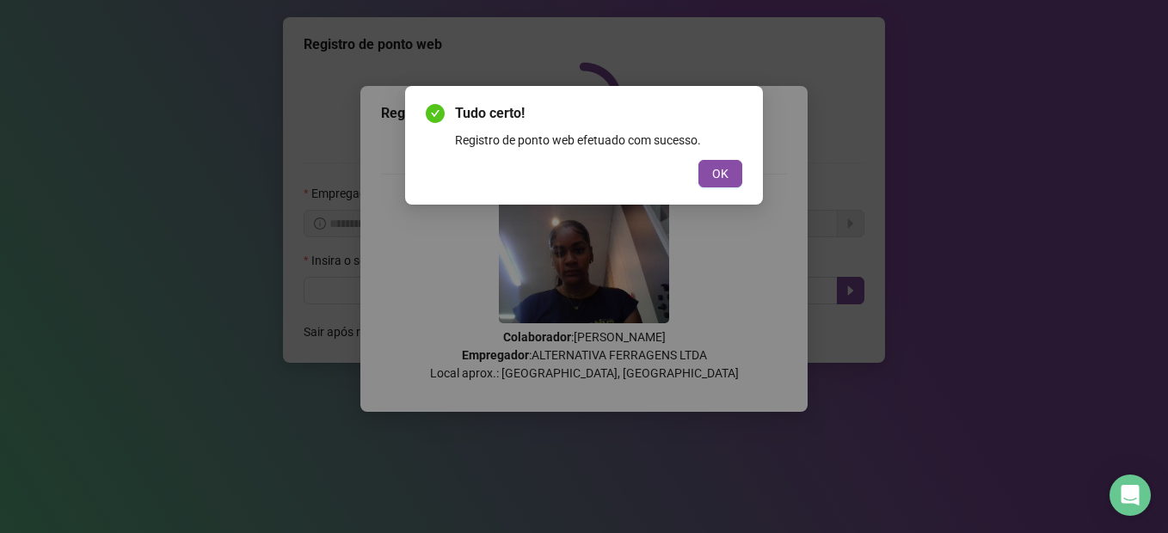
scroll to position [0, 0]
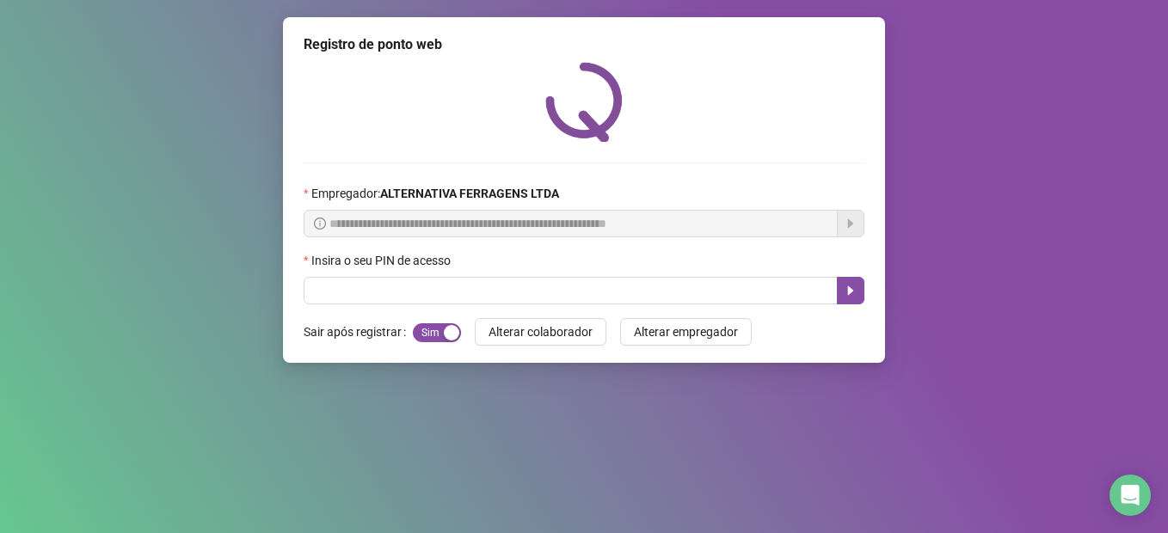
click at [1167, 267] on html "**********" at bounding box center [584, 266] width 1168 height 533
